Goal: Information Seeking & Learning: Learn about a topic

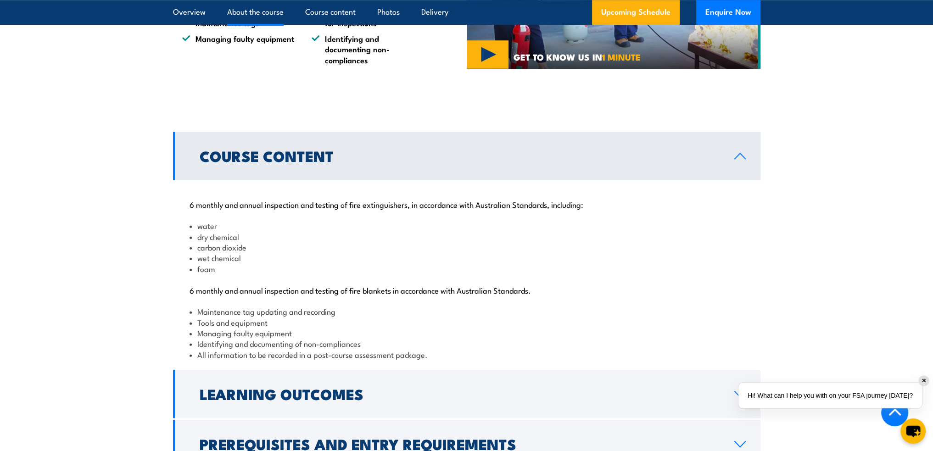
scroll to position [688, 0]
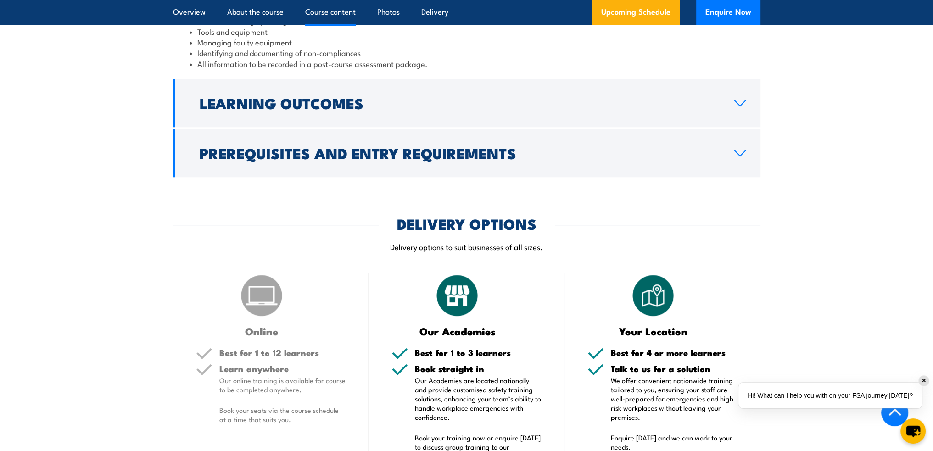
click at [190, 69] on li "All information to be recorded in a post-course assessment package." at bounding box center [467, 63] width 554 height 11
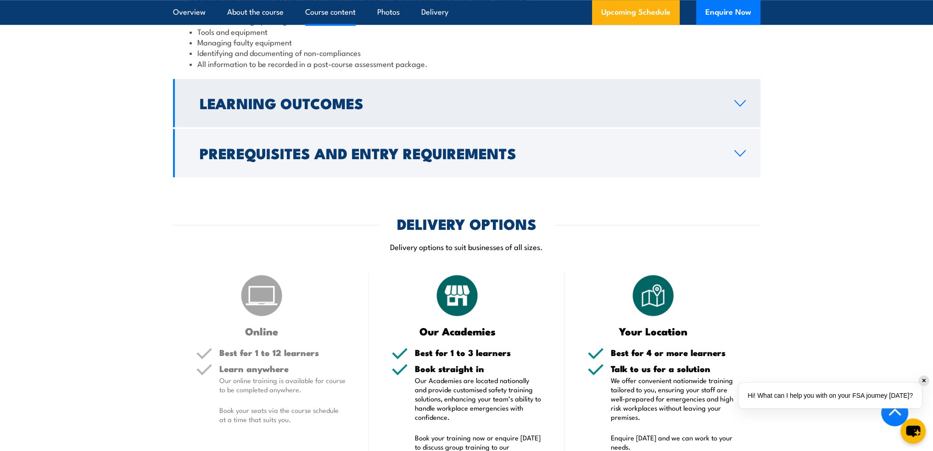
click at [200, 109] on h2 "Learning Outcomes" at bounding box center [460, 102] width 520 height 13
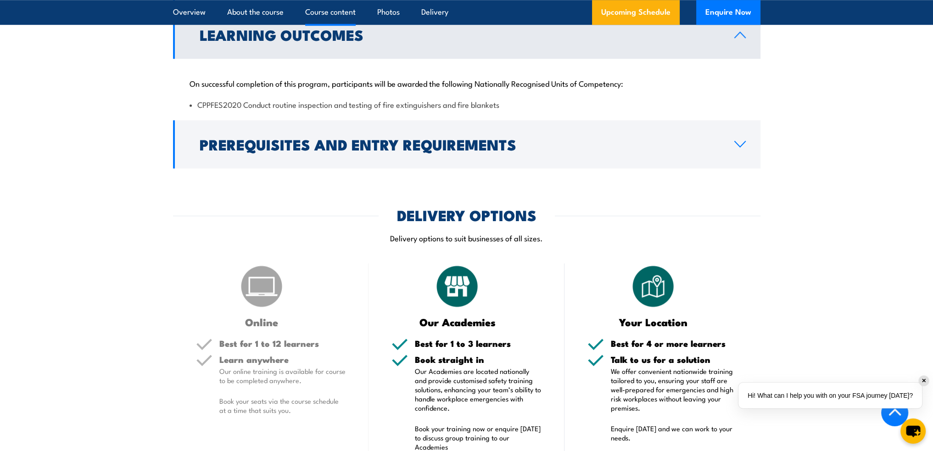
scroll to position [912, 0]
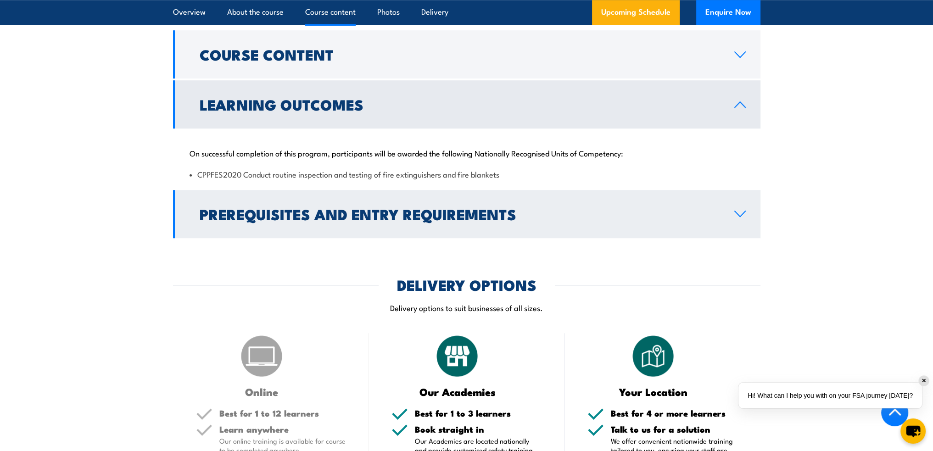
click at [319, 224] on link "Prerequisites and Entry Requirements" at bounding box center [466, 214] width 587 height 48
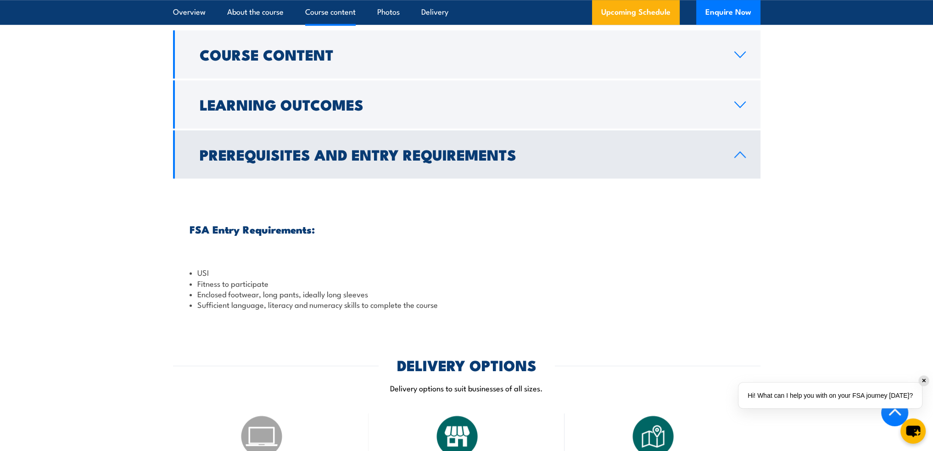
click at [274, 161] on h2 "Prerequisites and Entry Requirements" at bounding box center [460, 154] width 520 height 13
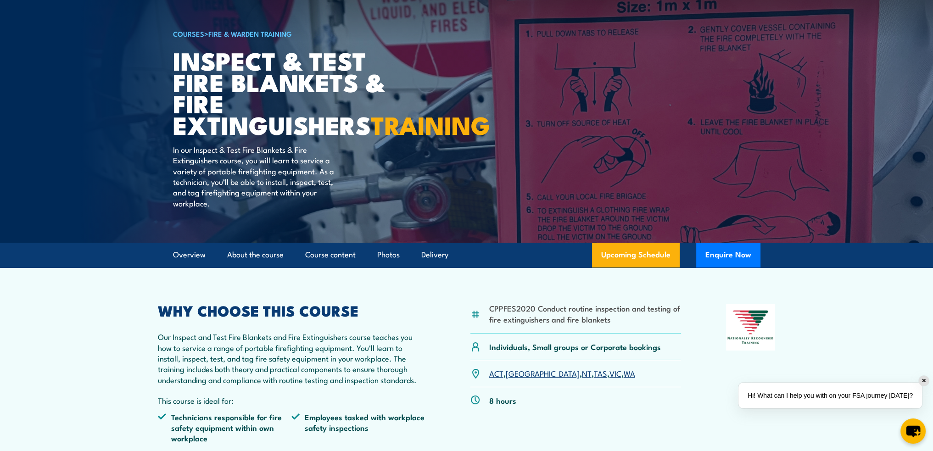
scroll to position [0, 0]
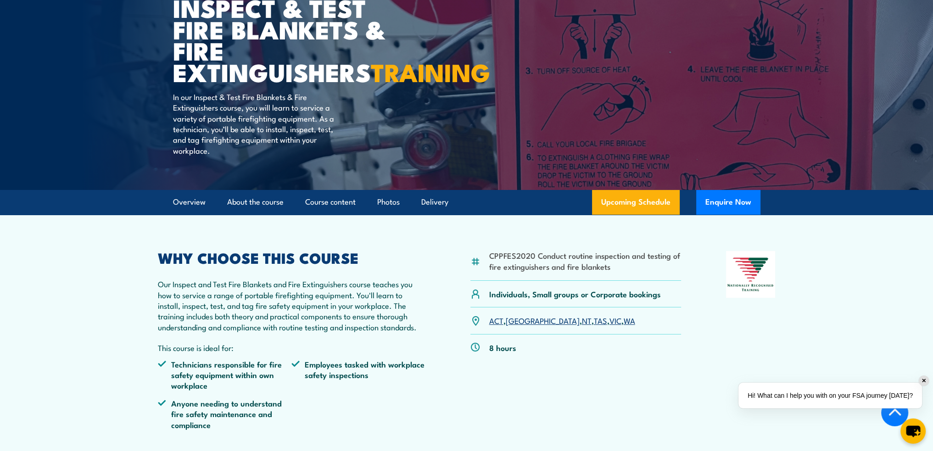
scroll to position [229, 0]
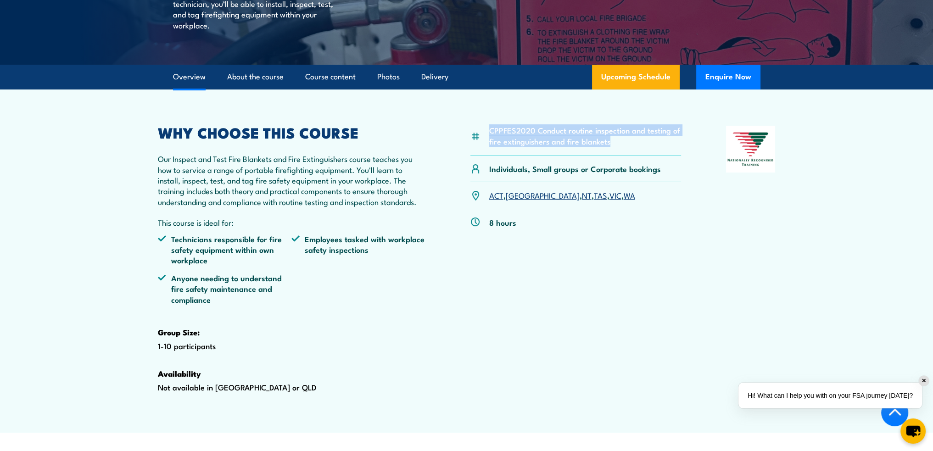
drag, startPoint x: 491, startPoint y: 153, endPoint x: 615, endPoint y: 166, distance: 125.5
click at [615, 146] on li "CPPFES2020 Conduct routine inspection and testing of fire extinguishers and fir…" at bounding box center [585, 136] width 192 height 22
copy li "CPPFES2020 Conduct routine inspection and testing of fire extinguishers and fir…"
